Goal: Task Accomplishment & Management: Complete application form

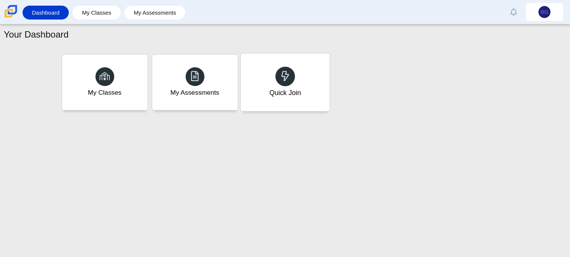
click at [315, 81] on div "Quick Join" at bounding box center [284, 82] width 89 height 58
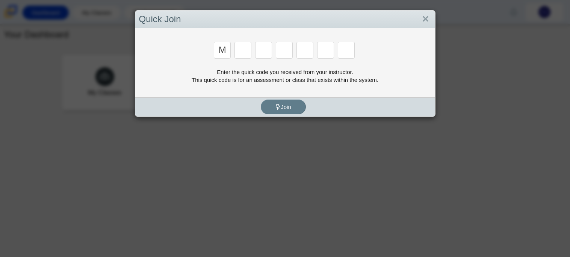
type input "m"
type input "7"
type input "e"
type input "3"
type input "e"
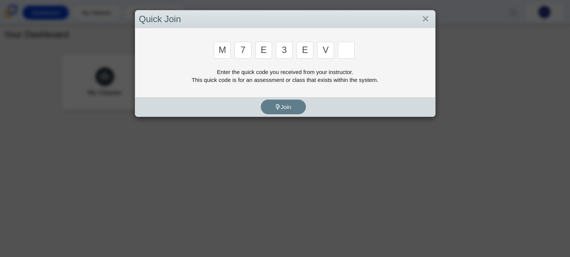
type input "v"
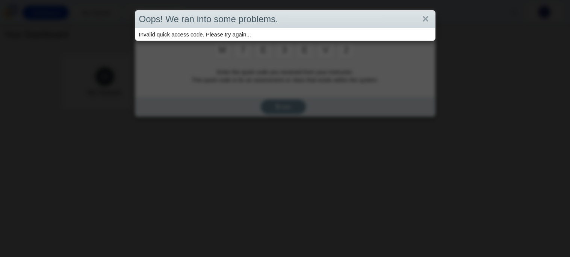
type input "2"
click at [427, 22] on link "Close" at bounding box center [426, 19] width 12 height 13
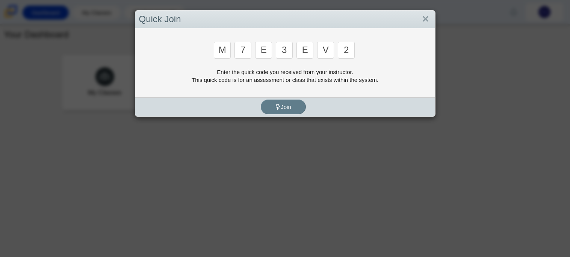
click at [350, 52] on input "2" at bounding box center [346, 50] width 17 height 17
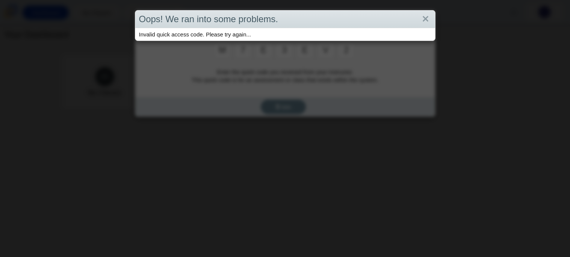
click at [433, 16] on div "Oops! We ran into some problems." at bounding box center [285, 20] width 300 height 18
click at [429, 17] on link "Close" at bounding box center [426, 19] width 12 height 13
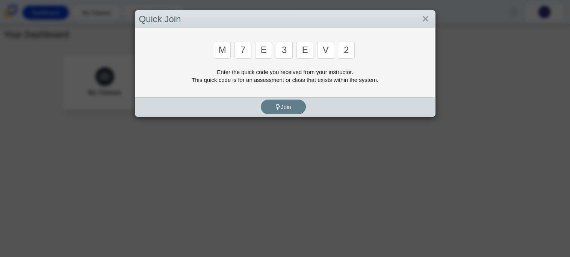
click at [349, 48] on input "2" at bounding box center [346, 50] width 17 height 17
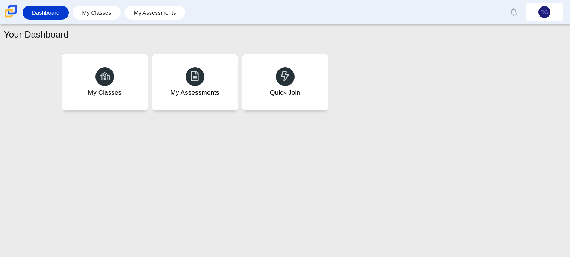
type input "w"
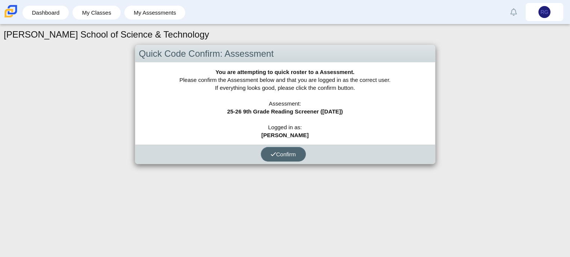
click at [282, 152] on span "Confirm" at bounding box center [283, 154] width 26 height 6
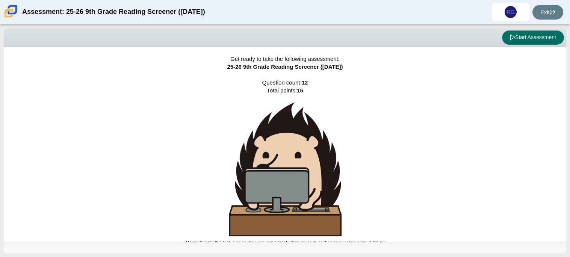
click at [542, 38] on button "Start Assessment" at bounding box center [533, 37] width 62 height 14
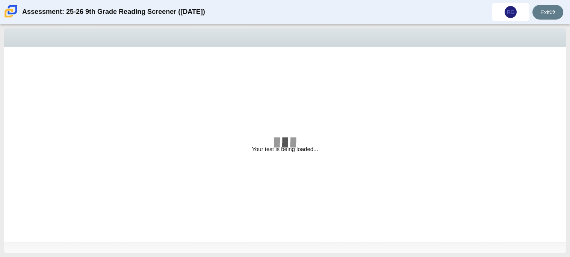
select select "ccc5b315-3c7c-471c-bf90-f22c8299c798"
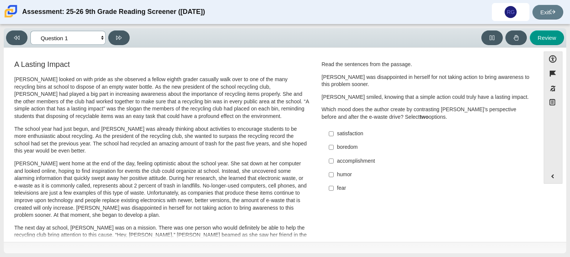
click at [50, 39] on select "Questions Question 1 Question 2 Question 3 Question 4 Question 5 Question 6 Que…" at bounding box center [67, 38] width 75 height 14
click at [73, 36] on select "Questions Question 1 Question 2 Question 3 Question 4 Question 5 Question 6 Que…" at bounding box center [67, 38] width 75 height 14
click at [47, 35] on select "Questions Question 1 Question 2 Question 3 Question 4 Question 5 Question 6 Que…" at bounding box center [67, 38] width 75 height 14
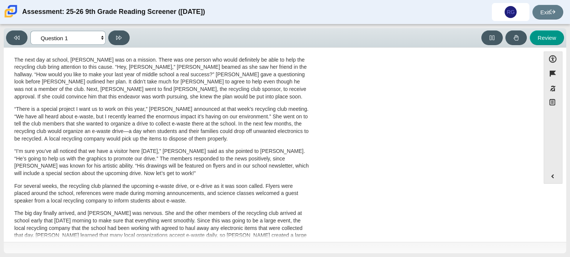
scroll to position [168, 0]
click at [73, 92] on p "The next day at school, Scarlett was on a mission. There was one person who wou…" at bounding box center [161, 78] width 295 height 44
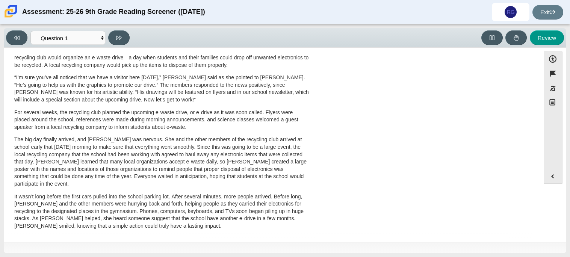
scroll to position [0, 0]
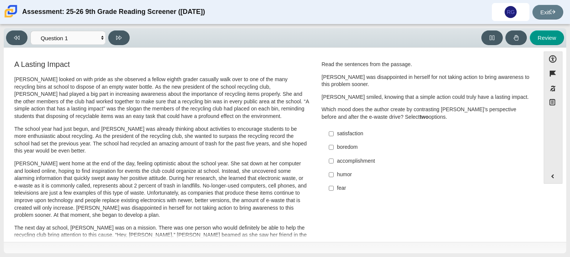
click at [338, 138] on label "satisfaction satisfaction" at bounding box center [426, 134] width 206 height 14
click at [333, 138] on input "satisfaction satisfaction" at bounding box center [331, 134] width 5 height 14
checkbox input "true"
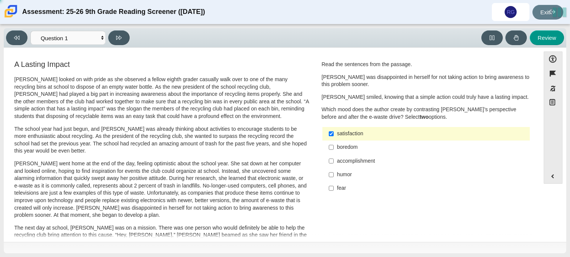
click at [359, 154] on label "accomplishment accomplishment" at bounding box center [426, 161] width 206 height 14
click at [333, 154] on input "accomplishment accomplishment" at bounding box center [331, 161] width 5 height 14
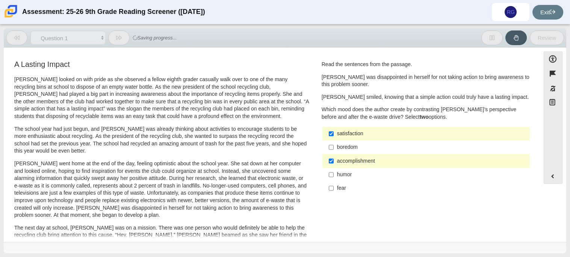
click at [346, 164] on div "accomplishment" at bounding box center [432, 161] width 190 height 8
click at [333, 164] on input "accomplishment accomplishment" at bounding box center [331, 161] width 5 height 14
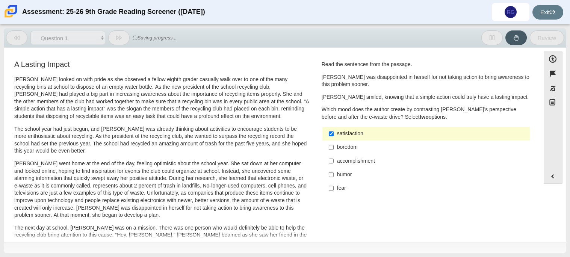
click at [346, 164] on div "accomplishment" at bounding box center [432, 161] width 190 height 8
click at [333, 164] on input "accomplishment accomplishment" at bounding box center [331, 161] width 5 height 14
checkbox input "true"
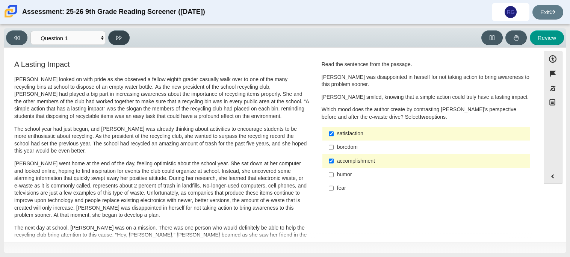
click at [116, 42] on button at bounding box center [118, 37] width 21 height 15
select select "0ff64528-ffd7-428d-b192-babfaadd44e8"
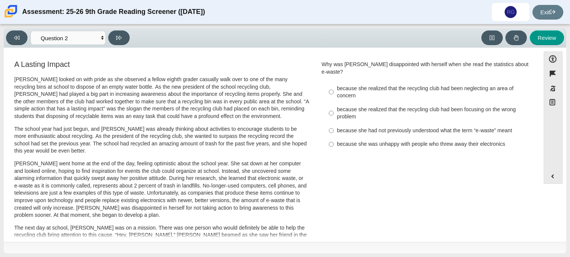
click at [377, 85] on div "because she realized that the recycling club had been neglecting an area of con…" at bounding box center [432, 92] width 190 height 15
click at [333, 85] on input "because she realized that the recycling club had been neglecting an area of con…" at bounding box center [331, 91] width 5 height 21
radio input "true"
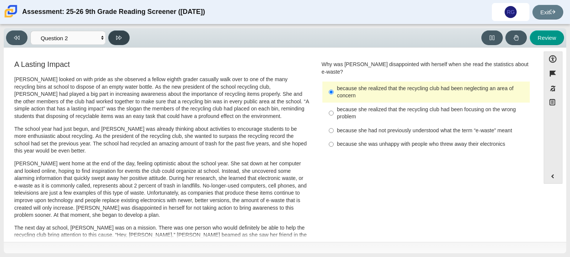
click at [125, 38] on button at bounding box center [118, 37] width 21 height 15
select select "7ce3d843-6974-4858-901c-1ff39630e843"
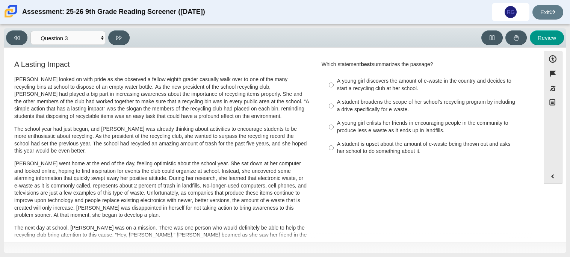
click at [385, 109] on div "A student broadens the scope of her school’s recycling program by including a d…" at bounding box center [432, 105] width 190 height 15
click at [333, 109] on input "A student broadens the scope of her school’s recycling program by including a d…" at bounding box center [331, 105] width 5 height 21
radio input "true"
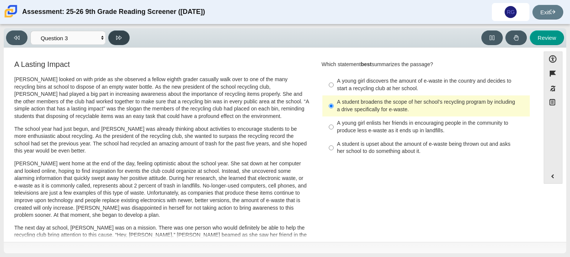
click at [125, 39] on button at bounding box center [118, 37] width 21 height 15
select select "ca9ea0f1-49c5-4bd1-83b0-472c18652b42"
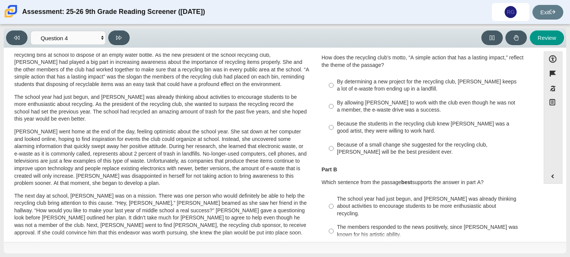
scroll to position [33, 0]
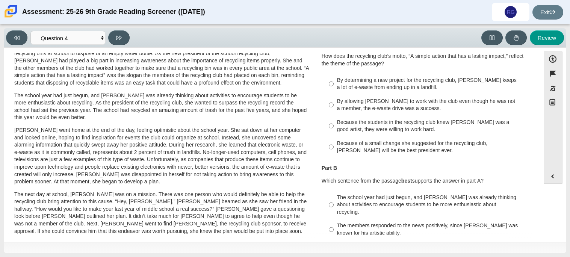
click at [385, 148] on div "Because of a small change she suggested for the recycling club, Scarlett will b…" at bounding box center [432, 147] width 190 height 15
click at [333, 148] on input "Because of a small change she suggested for the recycling club, Scarlett will b…" at bounding box center [331, 146] width 5 height 21
radio input "true"
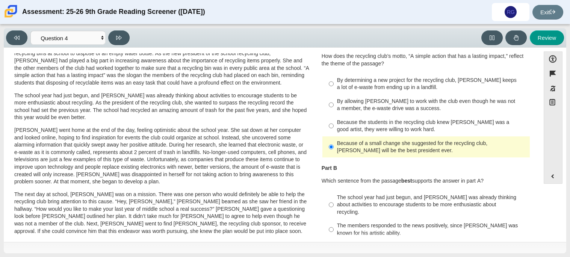
click at [402, 86] on div "By determining a new project for the recycling club, Scarlett keeps a lot of e-…" at bounding box center [432, 84] width 190 height 15
click at [333, 86] on input "By determining a new project for the recycling club, Scarlett keeps a lot of e-…" at bounding box center [331, 83] width 5 height 21
radio input "true"
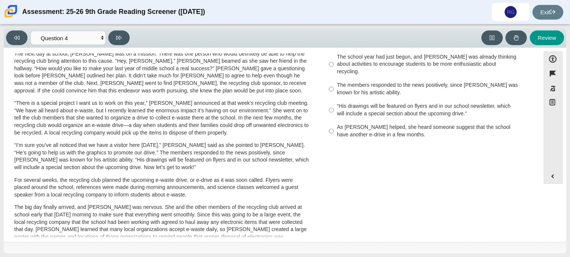
scroll to position [154, 0]
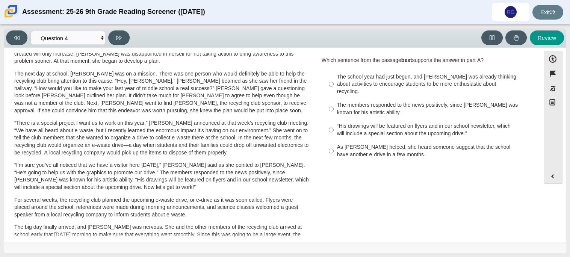
click at [401, 149] on div "As Scarlett helped, she heard someone suggest that the school have another e-dr…" at bounding box center [432, 150] width 190 height 15
click at [333, 149] on input "As Scarlett helped, she heard someone suggest that the school have another e-dr…" at bounding box center [331, 150] width 5 height 21
radio input "true"
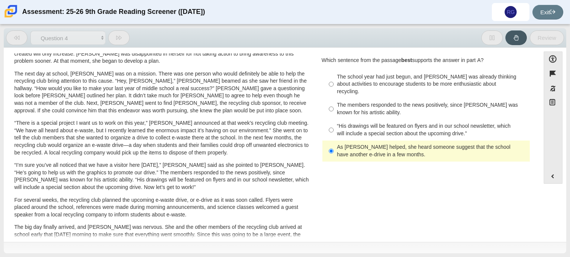
click at [401, 149] on div "As Scarlett helped, she heard someone suggest that the school have another e-dr…" at bounding box center [432, 150] width 190 height 15
click at [333, 149] on input "As Scarlett helped, she heard someone suggest that the school have another e-dr…" at bounding box center [331, 150] width 5 height 21
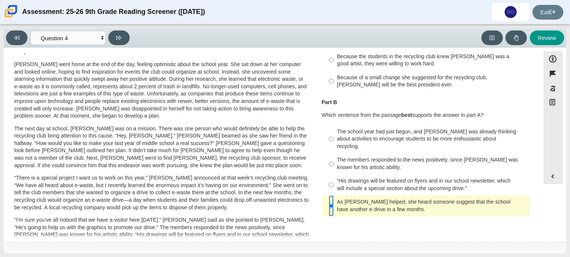
scroll to position [98, 0]
click at [124, 38] on button at bounding box center [118, 37] width 21 height 15
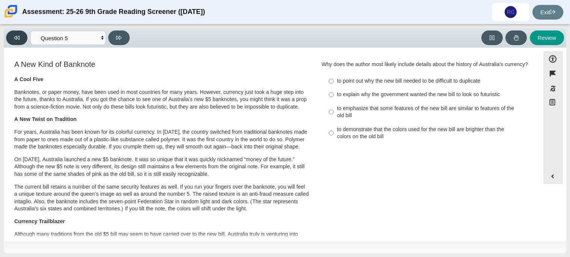
click at [13, 41] on button at bounding box center [16, 37] width 21 height 15
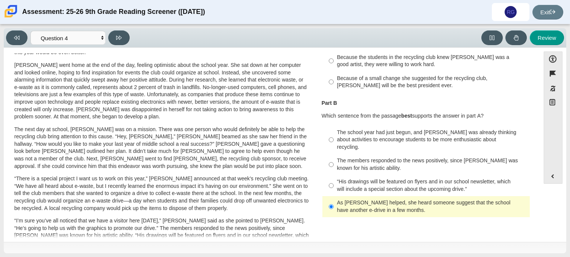
scroll to position [0, 0]
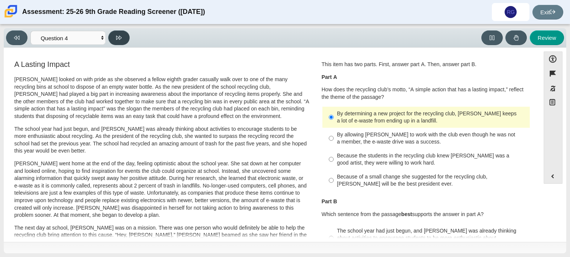
click at [115, 41] on button at bounding box center [118, 37] width 21 height 15
select select "e41f1a79-e29f-4095-8030-a53364015bed"
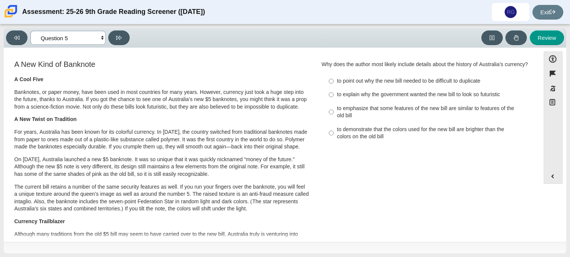
click at [97, 39] on select "Questions Question 1 Question 2 Question 3 Question 4 Question 5 Question 6 Que…" at bounding box center [67, 38] width 75 height 14
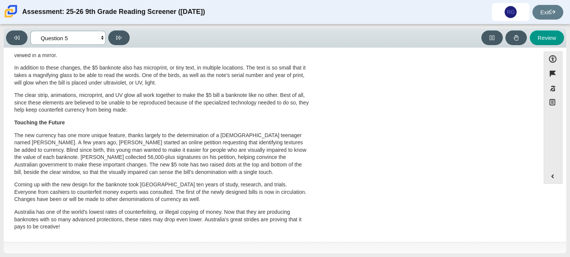
scroll to position [258, 0]
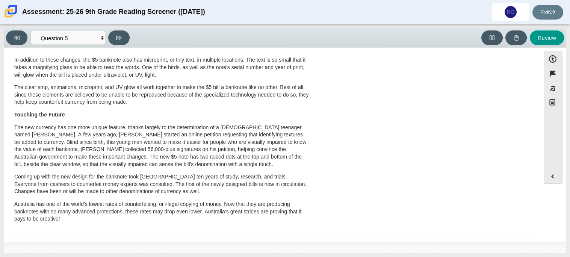
click at [254, 157] on p "The new currency has one more unique feature, thanks largely to the determinati…" at bounding box center [161, 146] width 295 height 44
click at [215, 166] on p "The new currency has one more unique feature, thanks largely to the determinati…" at bounding box center [161, 146] width 295 height 44
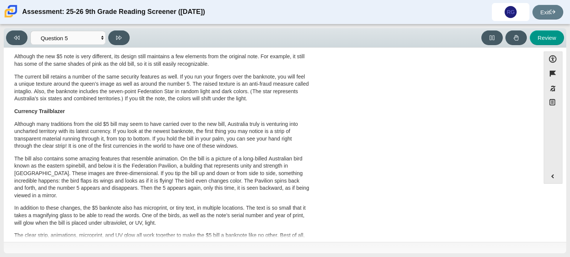
scroll to position [0, 0]
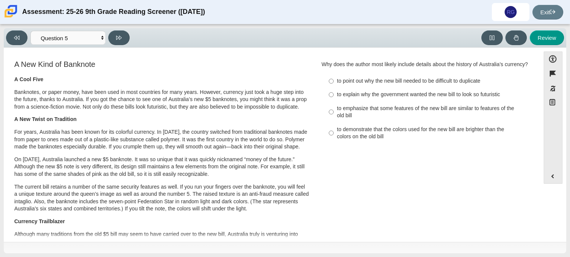
click at [356, 94] on div "to explain why the government wanted the new bill to look so futuristic" at bounding box center [432, 95] width 190 height 8
click at [333, 94] on input "to explain why the government wanted the new bill to look so futuristic to expl…" at bounding box center [331, 95] width 5 height 14
radio input "true"
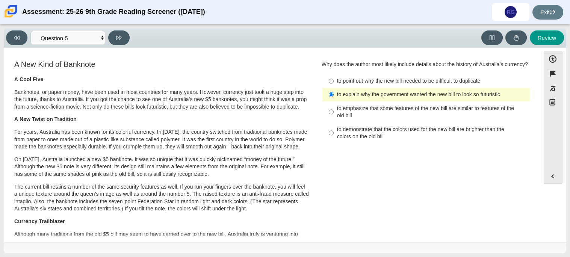
click at [375, 101] on label "to emphasize that some features of the new bill are similar to features of the …" at bounding box center [426, 111] width 206 height 21
click at [333, 101] on input "to emphasize that some features of the new bill are similar to features of the …" at bounding box center [331, 111] width 5 height 21
radio input "true"
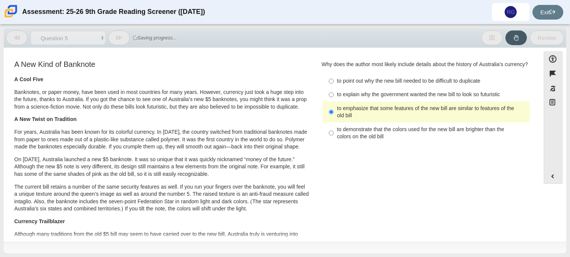
click at [395, 123] on label "to demonstrate that the colors used for the new bill are brighter than the colo…" at bounding box center [426, 132] width 206 height 21
click at [333, 123] on input "to demonstrate that the colors used for the new bill are brighter than the colo…" at bounding box center [331, 132] width 5 height 21
radio input "true"
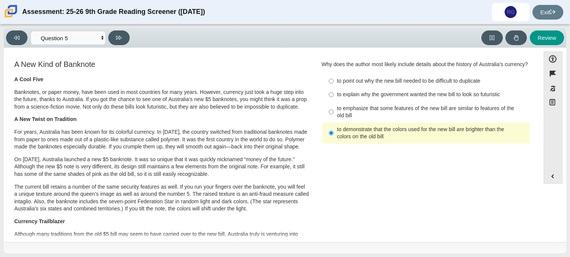
click at [402, 75] on label "to point out why the new bill needed to be difficult to duplicate to point out …" at bounding box center [426, 81] width 206 height 14
click at [333, 75] on input "to point out why the new bill needed to be difficult to duplicate to point out …" at bounding box center [331, 81] width 5 height 14
radio input "true"
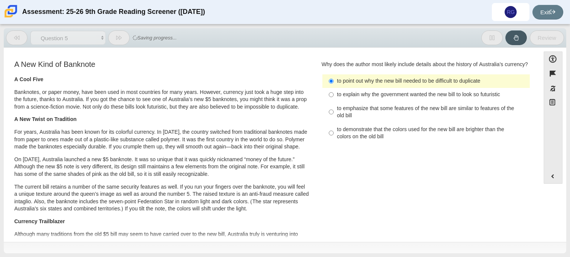
click at [397, 101] on label "to explain why the government wanted the new bill to look so futuristic to expl…" at bounding box center [426, 95] width 206 height 14
click at [333, 101] on input "to explain why the government wanted the new bill to look so futuristic to expl…" at bounding box center [331, 95] width 5 height 14
radio input "true"
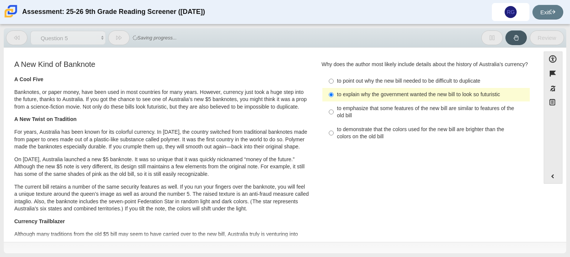
click at [396, 113] on div "to emphasize that some features of the new bill are similar to features of the …" at bounding box center [432, 112] width 190 height 15
click at [333, 113] on input "to emphasize that some features of the new bill are similar to features of the …" at bounding box center [331, 111] width 5 height 21
radio input "true"
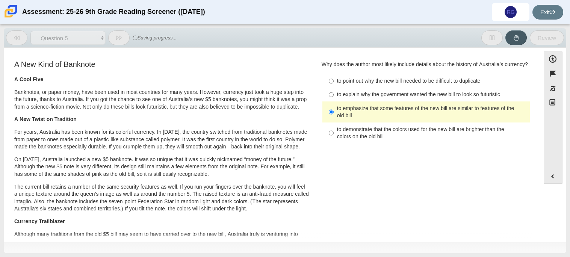
click at [397, 123] on label "to demonstrate that the colors used for the new bill are brighter than the colo…" at bounding box center [426, 132] width 206 height 21
click at [333, 123] on input "to demonstrate that the colors used for the new bill are brighter than the colo…" at bounding box center [331, 132] width 5 height 21
radio input "true"
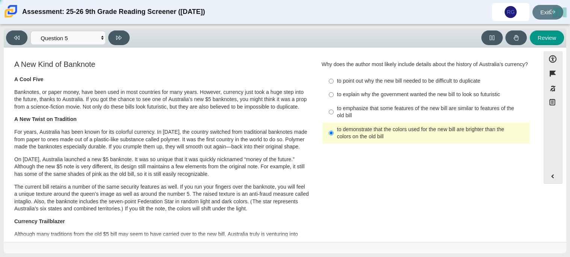
click at [397, 128] on div "to demonstrate that the colors used for the new bill are brighter than the colo…" at bounding box center [432, 133] width 190 height 15
click at [333, 128] on input "to demonstrate that the colors used for the new bill are brighter than the colo…" at bounding box center [331, 132] width 5 height 21
click at [385, 77] on label "to point out why the new bill needed to be difficult to duplicate to point out …" at bounding box center [426, 81] width 206 height 14
click at [333, 77] on input "to point out why the new bill needed to be difficult to duplicate to point out …" at bounding box center [331, 81] width 5 height 14
radio input "true"
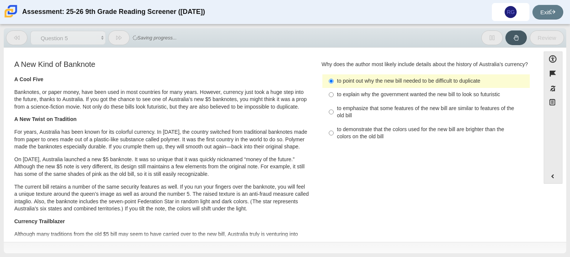
click at [379, 127] on div "to demonstrate that the colors used for the new bill are brighter than the colo…" at bounding box center [432, 133] width 190 height 15
click at [333, 127] on input "to demonstrate that the colors used for the new bill are brighter than the colo…" at bounding box center [331, 132] width 5 height 21
radio input "true"
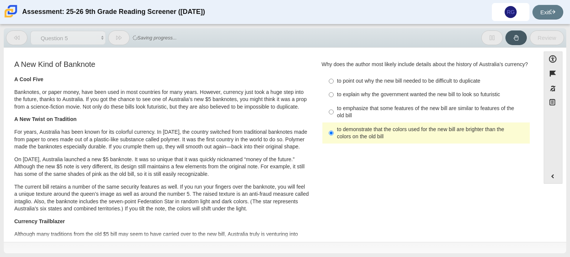
click at [381, 106] on div "to emphasize that some features of the new bill are similar to features of the …" at bounding box center [432, 112] width 190 height 15
click at [333, 106] on input "to emphasize that some features of the new bill are similar to features of the …" at bounding box center [331, 111] width 5 height 21
radio input "true"
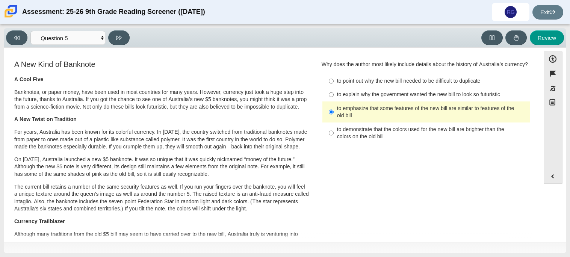
click at [370, 94] on div "to explain why the government wanted the new bill to look so futuristic" at bounding box center [432, 95] width 190 height 8
click at [333, 94] on input "to explain why the government wanted the new bill to look so futuristic to expl…" at bounding box center [331, 95] width 5 height 14
radio input "true"
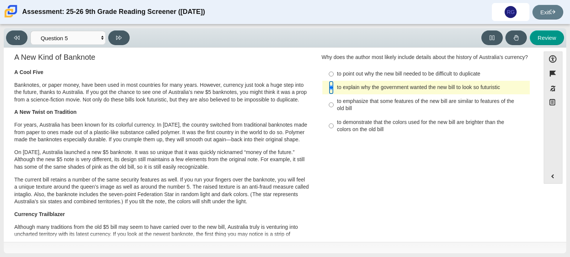
scroll to position [8, 0]
click at [126, 33] on button at bounding box center [118, 37] width 21 height 15
select select "69146e31-7b3d-4a3e-9ce6-f30c24342ae0"
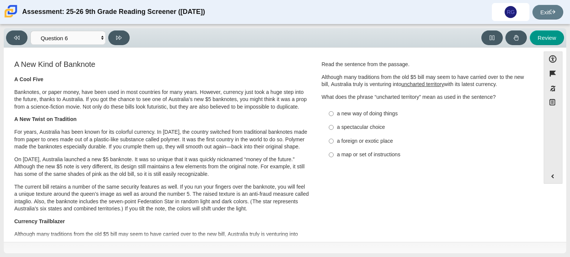
click at [385, 119] on label "a new way of doing things a new way of doing things" at bounding box center [426, 114] width 206 height 14
click at [333, 119] on input "a new way of doing things a new way of doing things" at bounding box center [331, 114] width 5 height 14
radio input "true"
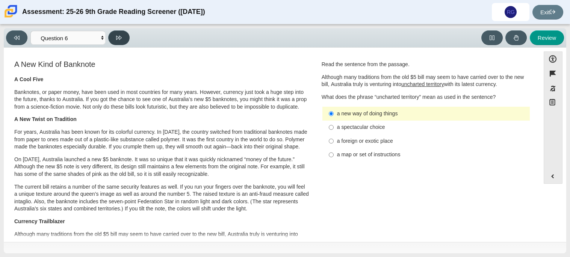
click at [119, 37] on icon at bounding box center [119, 38] width 6 height 6
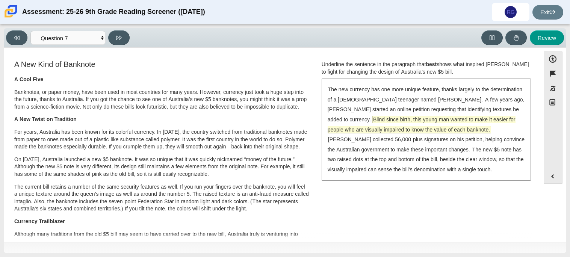
click at [503, 116] on span "Blind since birth, this young man wanted to make it easier for people who are v…" at bounding box center [421, 124] width 188 height 17
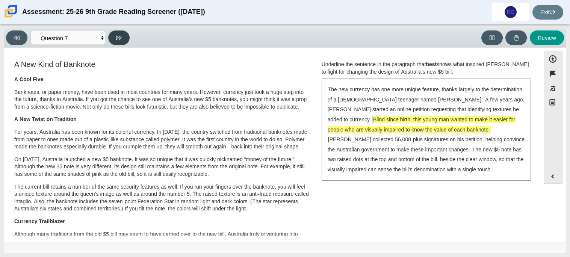
click at [121, 38] on icon at bounding box center [119, 38] width 6 height 6
select select "ea8338c2-a6a3-418e-a305-2b963b54a290"
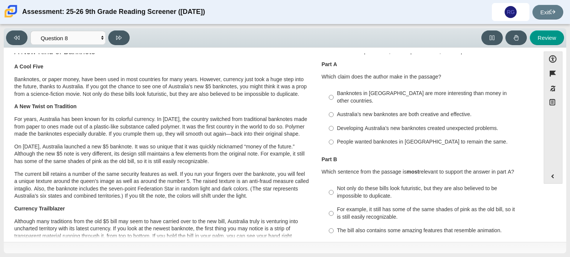
scroll to position [13, 0]
click at [433, 110] on div "Australia’s new banknotes are both creative and effective." at bounding box center [432, 114] width 190 height 8
click at [333, 107] on input "Australia’s new banknotes are both creative and effective. Australia’s new bank…" at bounding box center [331, 114] width 5 height 14
radio input "true"
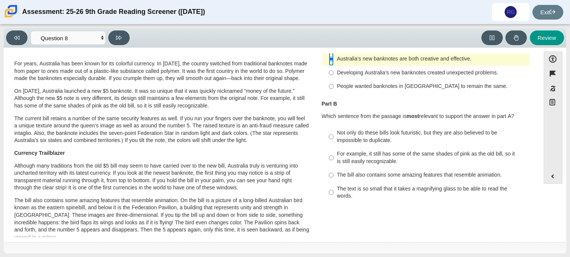
scroll to position [71, 0]
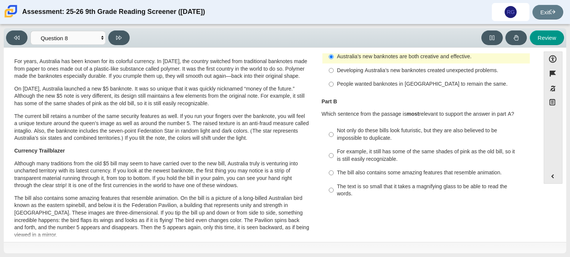
click at [429, 124] on label "Not only do these bills look futuristic, but they are also believed to be impos…" at bounding box center [426, 134] width 206 height 21
click at [333, 124] on input "Not only do these bills look futuristic, but they are also believed to be impos…" at bounding box center [331, 134] width 5 height 21
radio input "true"
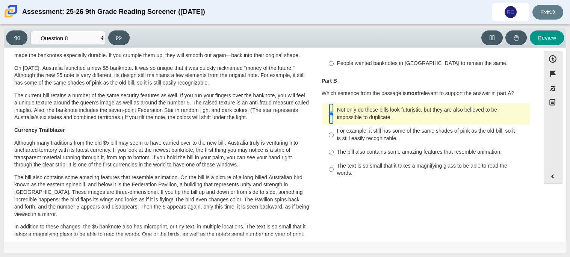
scroll to position [93, 0]
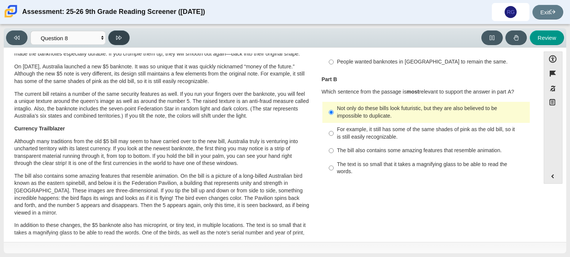
click at [128, 35] on button at bounding box center [118, 37] width 21 height 15
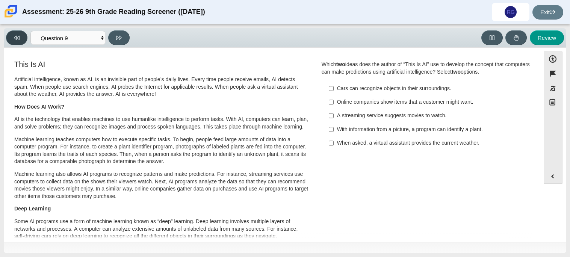
click at [22, 36] on button at bounding box center [16, 37] width 21 height 15
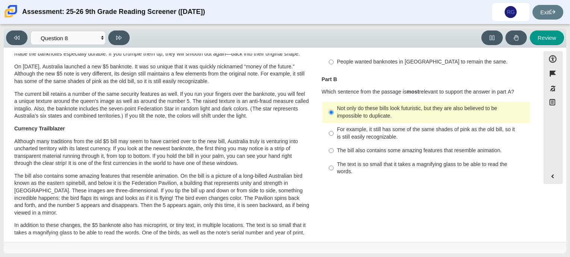
scroll to position [0, 0]
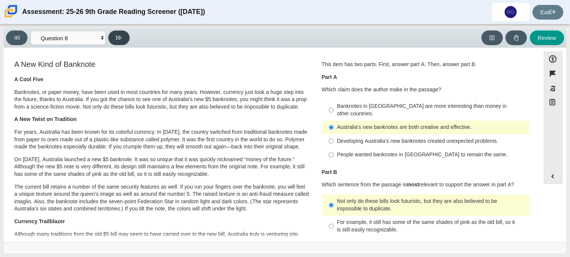
click at [126, 39] on button at bounding box center [118, 37] width 21 height 15
select select "89f058d6-b15c-4ef5-a4b3-fdaffb8868b6"
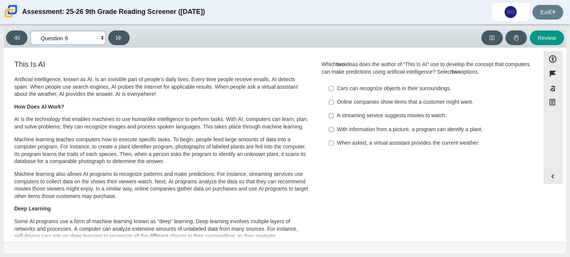
click at [74, 36] on select "Questions Question 1 Question 2 Question 3 Question 4 Question 5 Question 6 Que…" at bounding box center [67, 38] width 75 height 14
click at [75, 37] on select "Questions Question 1 Question 2 Question 3 Question 4 Question 5 Question 6 Que…" at bounding box center [67, 38] width 75 height 14
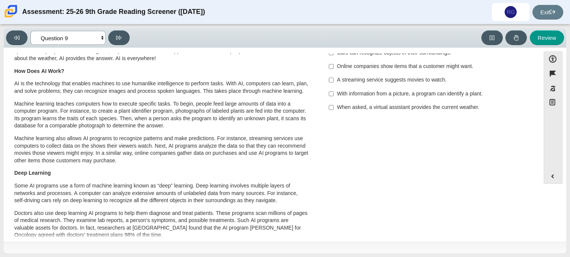
scroll to position [37, 0]
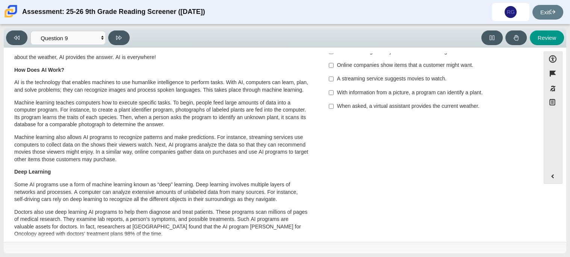
click at [317, 76] on div "Question Which two ideas does the author of “This Is AI” use to develop the con…" at bounding box center [426, 70] width 220 height 96
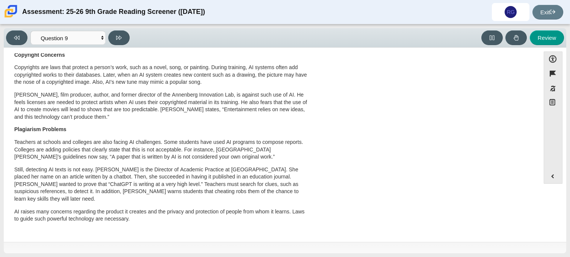
scroll to position [0, 0]
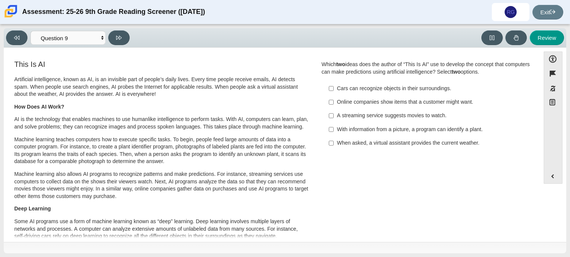
click at [427, 118] on div "A streaming service suggests movies to watch." at bounding box center [432, 116] width 190 height 8
click at [333, 118] on input "A streaming service suggests movies to watch. A streaming service suggests movi…" at bounding box center [331, 116] width 5 height 14
checkbox input "true"
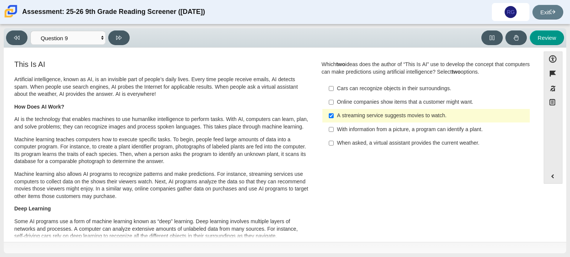
click at [348, 149] on label "When asked, a virtual assistant provides the current weather. When asked, a vir…" at bounding box center [426, 143] width 206 height 14
click at [333, 149] on input "When asked, a virtual assistant provides the current weather. When asked, a vir…" at bounding box center [331, 143] width 5 height 14
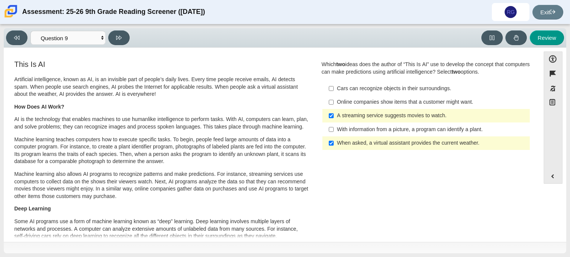
click at [349, 144] on div "When asked, a virtual assistant provides the current weather." at bounding box center [432, 143] width 190 height 8
click at [333, 144] on input "When asked, a virtual assistant provides the current weather. When asked, a vir…" at bounding box center [331, 143] width 5 height 14
checkbox input "false"
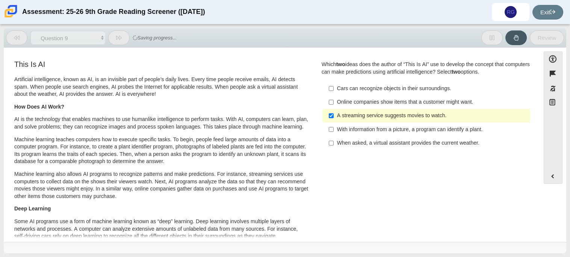
click at [356, 125] on label "With information from a picture, a program can identify a plant. With informati…" at bounding box center [426, 129] width 206 height 14
click at [333, 125] on input "With information from a picture, a program can identify a plant. With informati…" at bounding box center [331, 129] width 5 height 14
checkbox input "true"
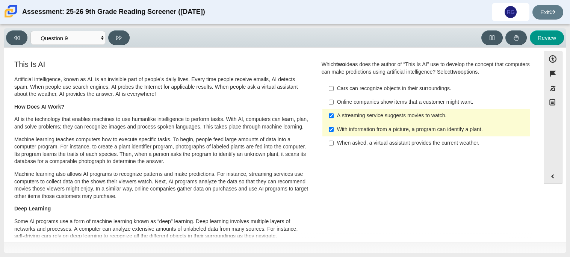
click at [380, 111] on label "A streaming service suggests movies to watch. A streaming service suggests movi…" at bounding box center [426, 116] width 206 height 14
click at [333, 111] on input "A streaming service suggests movies to watch. A streaming service suggests movi…" at bounding box center [331, 116] width 5 height 14
checkbox input "false"
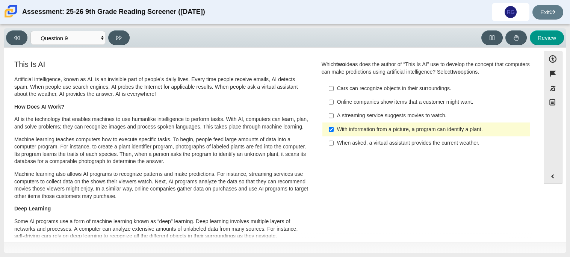
click at [355, 130] on div "With information from a picture, a program can identify a plant." at bounding box center [432, 130] width 190 height 8
click at [333, 130] on input "With information from a picture, a program can identify a plant. With informati…" at bounding box center [331, 129] width 5 height 14
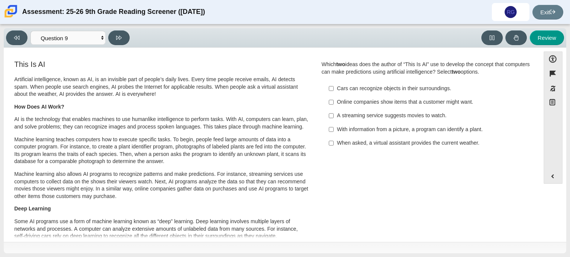
click at [391, 134] on label "With information from a picture, a program can identify a plant. With informati…" at bounding box center [426, 129] width 206 height 14
click at [333, 134] on input "With information from a picture, a program can identify a plant. With informati…" at bounding box center [331, 129] width 5 height 14
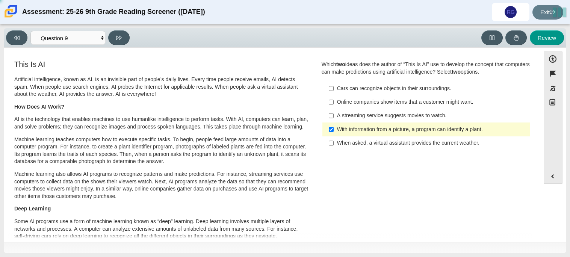
click at [391, 134] on label "With information from a picture, a program can identify a plant. With informati…" at bounding box center [426, 129] width 206 height 14
click at [333, 134] on input "With information from a picture, a program can identify a plant. With informati…" at bounding box center [331, 129] width 5 height 14
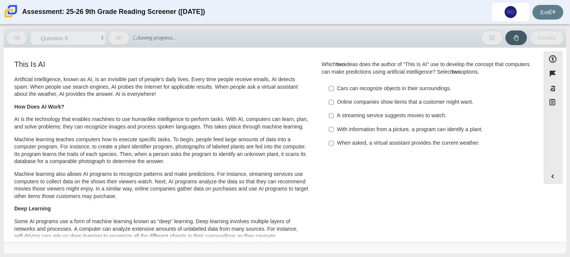
click at [386, 129] on div "With information from a picture, a program can identify a plant." at bounding box center [432, 130] width 190 height 8
click at [333, 129] on input "With information from a picture, a program can identify a plant. With informati…" at bounding box center [331, 129] width 5 height 14
checkbox input "true"
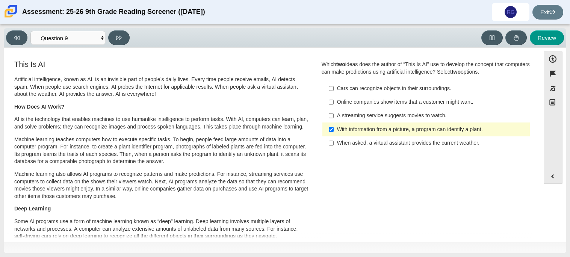
click at [393, 106] on div "Online companies show items that a customer might want." at bounding box center [432, 102] width 190 height 8
click at [333, 106] on input "Online companies show items that a customer might want. Online companies show i…" at bounding box center [331, 102] width 5 height 14
checkbox input "true"
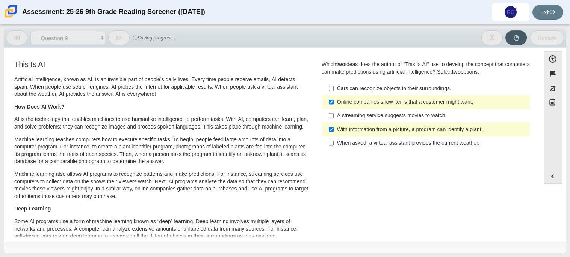
click at [355, 130] on div "With information from a picture, a program can identify a plant." at bounding box center [432, 130] width 190 height 8
click at [333, 130] on input "With information from a picture, a program can identify a plant. With informati…" at bounding box center [331, 129] width 5 height 14
checkbox input "false"
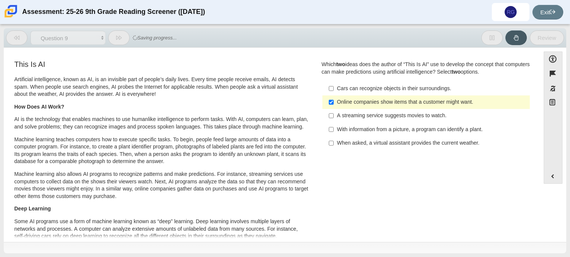
click at [350, 147] on label "When asked, a virtual assistant provides the current weather. When asked, a vir…" at bounding box center [426, 143] width 206 height 14
click at [333, 147] on input "When asked, a virtual assistant provides the current weather. When asked, a vir…" at bounding box center [331, 143] width 5 height 14
checkbox input "true"
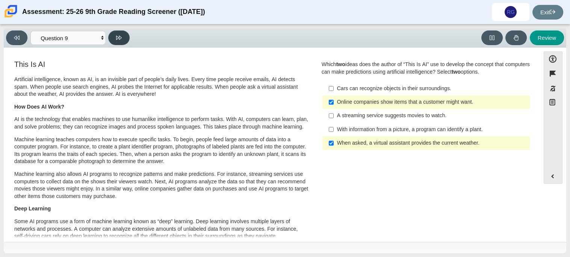
click at [122, 34] on button at bounding box center [118, 37] width 21 height 15
select select "cdf3c14e-a918-44d1-9b63-3db0fa81641e"
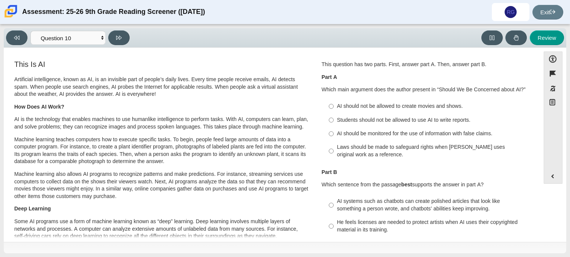
click at [399, 148] on div "Laws should be made to safeguard rights when AI uses original work as a referen…" at bounding box center [432, 150] width 190 height 15
click at [333, 148] on input "Laws should be made to safeguard rights when AI uses original work as a referen…" at bounding box center [331, 150] width 5 height 21
radio input "true"
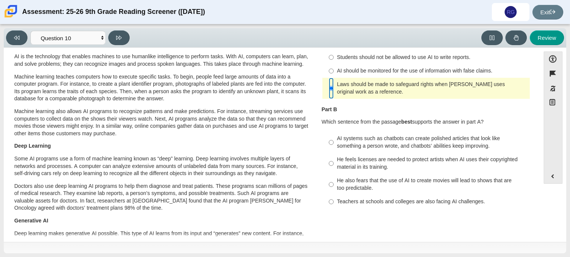
scroll to position [63, 0]
click at [439, 148] on div "AI systems such as chatbots can create polished articles that look like somethi…" at bounding box center [432, 141] width 190 height 15
click at [333, 148] on input "AI systems such as chatbots can create polished articles that look like somethi…" at bounding box center [331, 141] width 5 height 21
radio input "true"
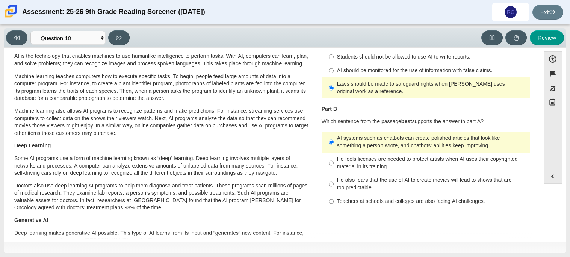
click at [395, 164] on div "He feels licenses are needed to protect artists when AI uses their copyrighted …" at bounding box center [432, 162] width 190 height 15
click at [333, 164] on input "He feels licenses are needed to protect artists when AI uses their copyrighted …" at bounding box center [331, 162] width 5 height 21
radio input "true"
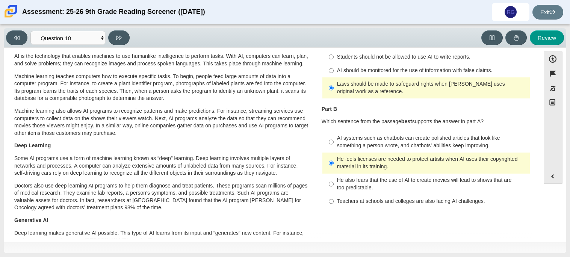
click at [346, 142] on div "AI systems such as chatbots can create polished articles that look like somethi…" at bounding box center [432, 141] width 190 height 15
click at [333, 142] on input "AI systems such as chatbots can create polished articles that look like somethi…" at bounding box center [331, 141] width 5 height 21
radio input "true"
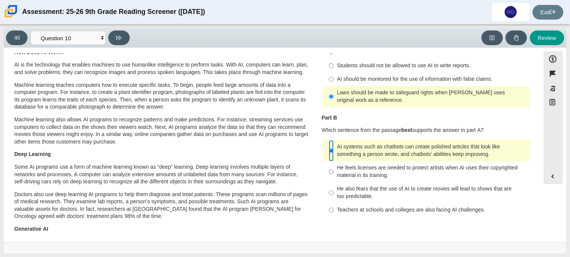
scroll to position [54, 0]
click at [404, 170] on div "He feels licenses are needed to protect artists when AI uses their copyrighted …" at bounding box center [432, 171] width 190 height 15
click at [333, 170] on input "He feels licenses are needed to protect artists when AI uses their copyrighted …" at bounding box center [331, 171] width 5 height 21
radio input "true"
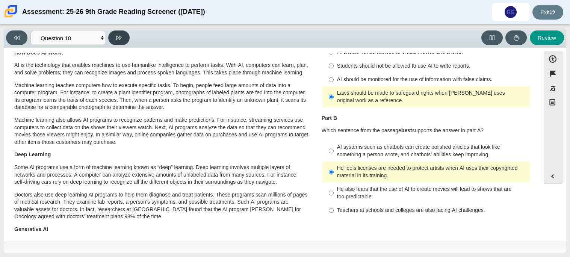
click at [127, 36] on button at bounding box center [118, 37] width 21 height 15
select select "93b6e6f7-79c5-45e9-a64f-cae2bda9bbbd"
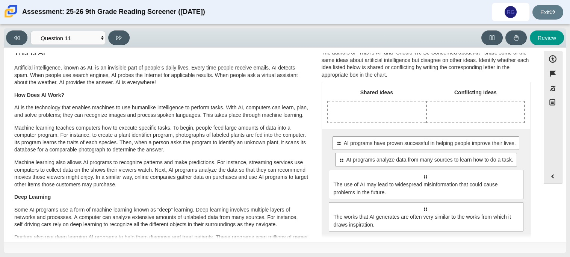
scroll to position [13, 0]
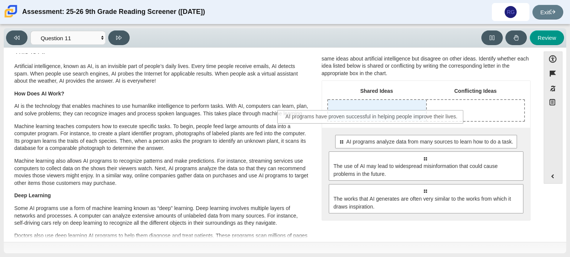
drag, startPoint x: 438, startPoint y: 142, endPoint x: 384, endPoint y: 116, distance: 59.6
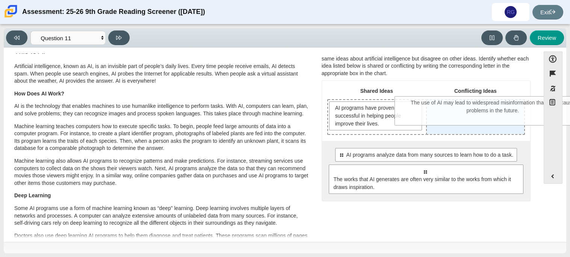
drag, startPoint x: 405, startPoint y: 175, endPoint x: 472, endPoint y: 109, distance: 94.5
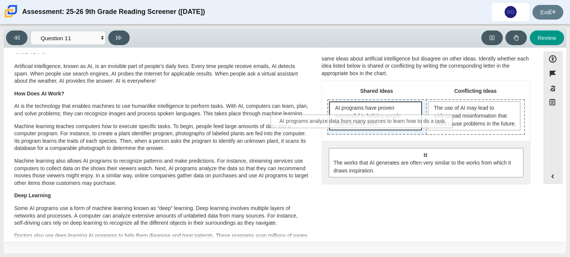
drag, startPoint x: 442, startPoint y: 164, endPoint x: 381, endPoint y: 124, distance: 73.4
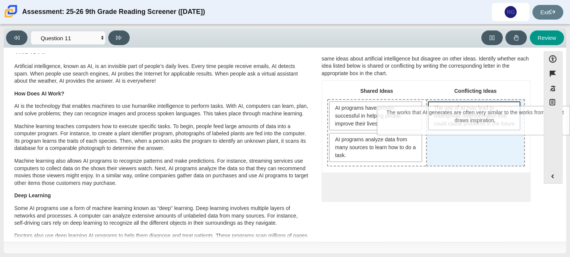
drag, startPoint x: 430, startPoint y: 191, endPoint x: 480, endPoint y: 118, distance: 88.5
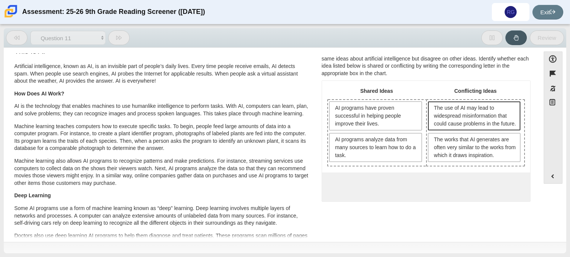
scroll to position [0, 0]
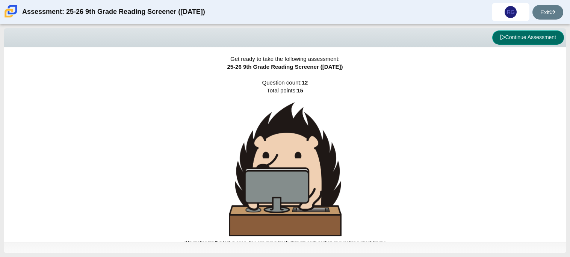
click at [513, 39] on button "Continue Assessment" at bounding box center [528, 37] width 72 height 14
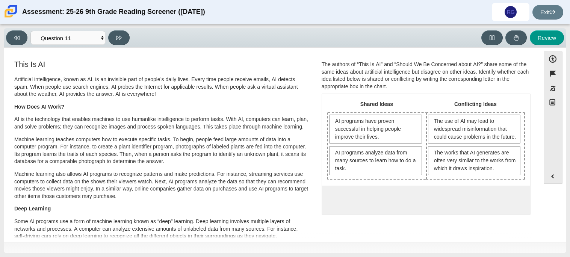
click at [23, 44] on div "Viewing Question 11 of 12 in Pacing Mode Questions Question 1 Question 2 Questi…" at bounding box center [69, 37] width 127 height 15
click at [22, 42] on button at bounding box center [16, 37] width 21 height 15
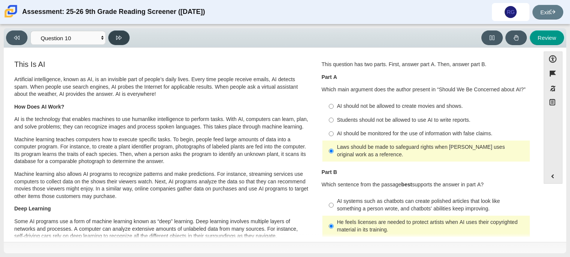
click at [113, 38] on button at bounding box center [118, 37] width 21 height 15
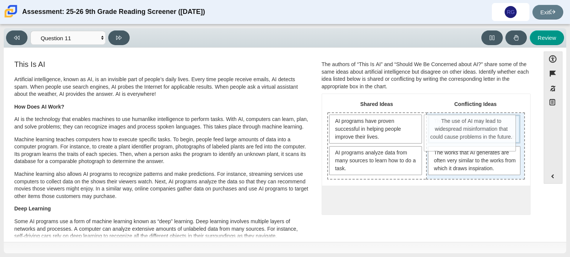
click at [462, 122] on span "The use of AI may lead to widespread misinformation that could cause problems i…" at bounding box center [475, 129] width 82 height 24
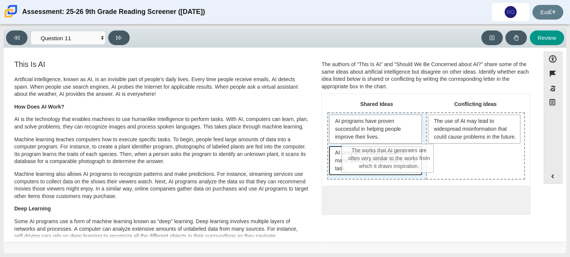
drag, startPoint x: 476, startPoint y: 163, endPoint x: 391, endPoint y: 152, distance: 86.0
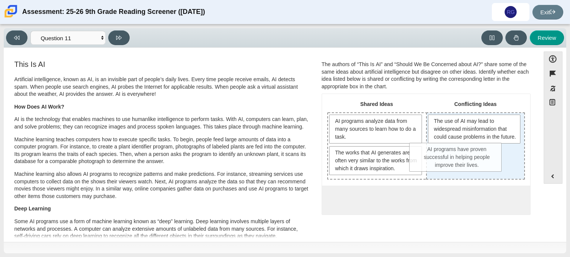
drag, startPoint x: 356, startPoint y: 130, endPoint x: 439, endPoint y: 158, distance: 87.1
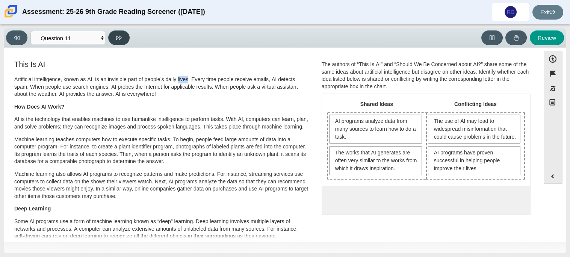
click at [122, 37] on button at bounding box center [118, 37] width 21 height 15
select select "c3effed4-44ce-4a19-bd96-1787f34e9b4c"
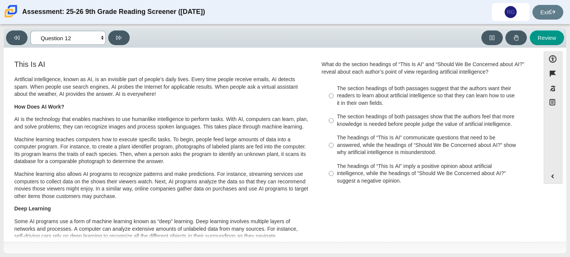
click at [77, 31] on select "Questions Question 1 Question 2 Question 3 Question 4 Question 5 Question 6 Que…" at bounding box center [67, 38] width 75 height 14
click at [81, 35] on select "Questions Question 1 Question 2 Question 3 Question 4 Question 5 Question 6 Que…" at bounding box center [67, 38] width 75 height 14
click at [416, 178] on div "The headings of “This Is AI” imply a positive opinion about artificial intellig…" at bounding box center [432, 174] width 190 height 22
click at [333, 178] on input "The headings of “This Is AI” imply a positive opinion about artificial intellig…" at bounding box center [331, 173] width 5 height 29
radio input "true"
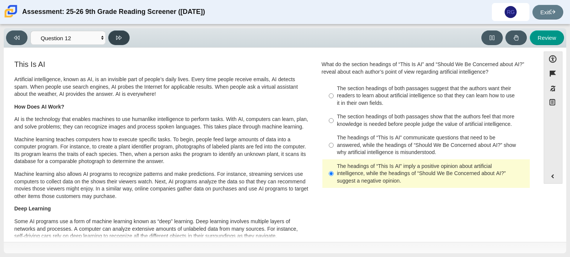
click at [126, 34] on button at bounding box center [118, 37] width 21 height 15
select select "review"
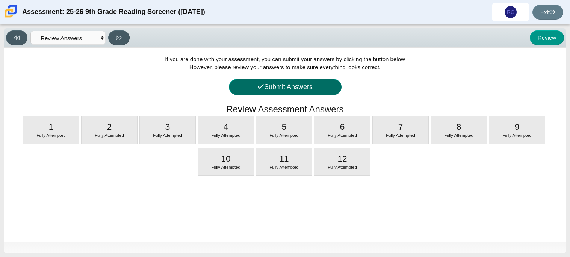
click at [323, 86] on button "Submit Answers" at bounding box center [285, 87] width 113 height 16
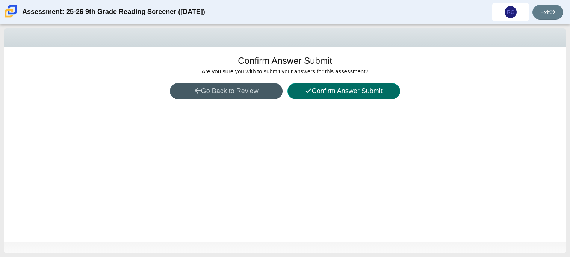
click at [348, 97] on button "Confirm Answer Submit" at bounding box center [343, 91] width 113 height 16
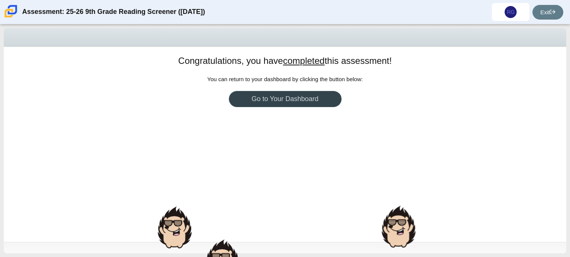
click at [320, 100] on link "Go to Your Dashboard" at bounding box center [285, 99] width 113 height 16
